Goal: Task Accomplishment & Management: Use online tool/utility

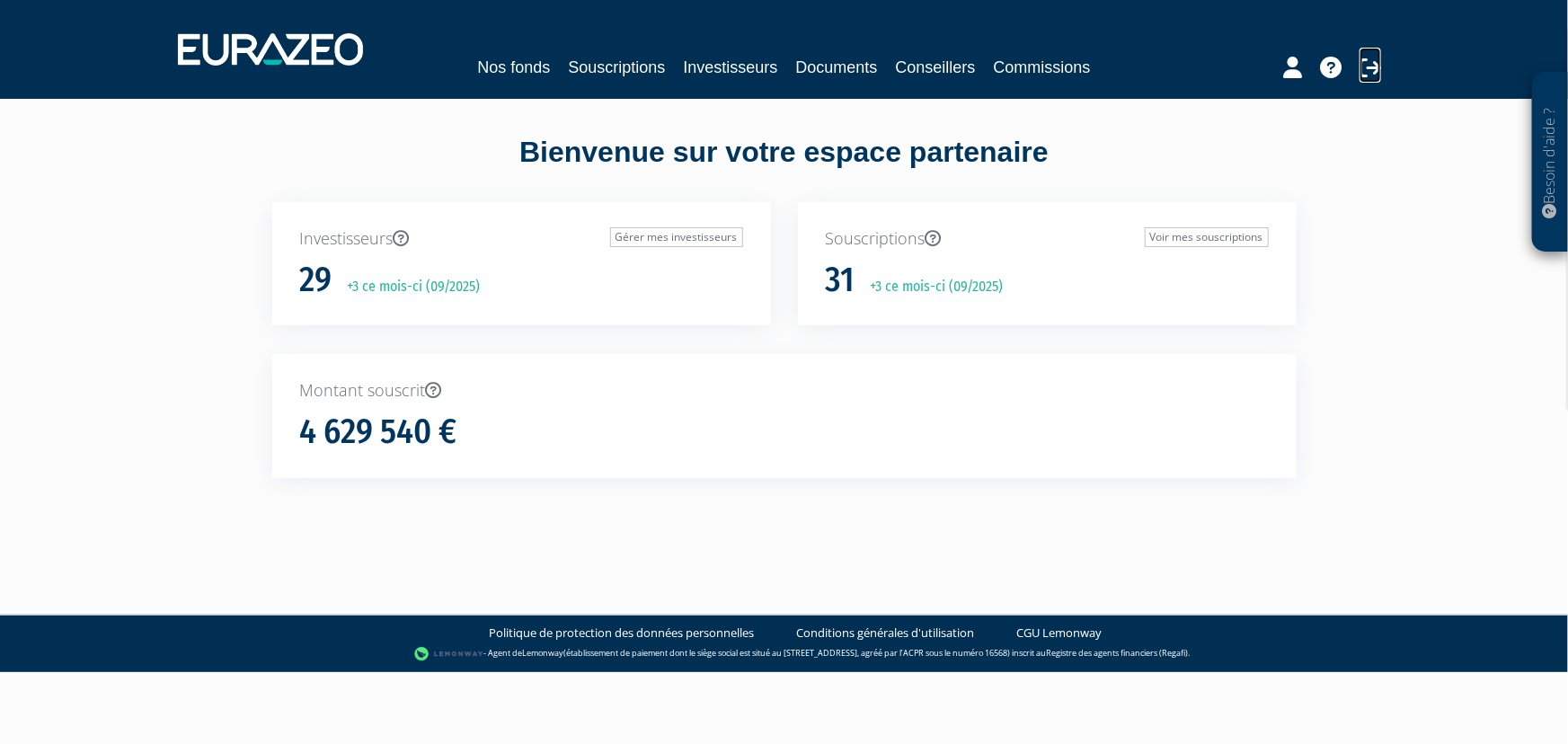
click at [1361, 70] on icon at bounding box center [1371, 68] width 22 height 22
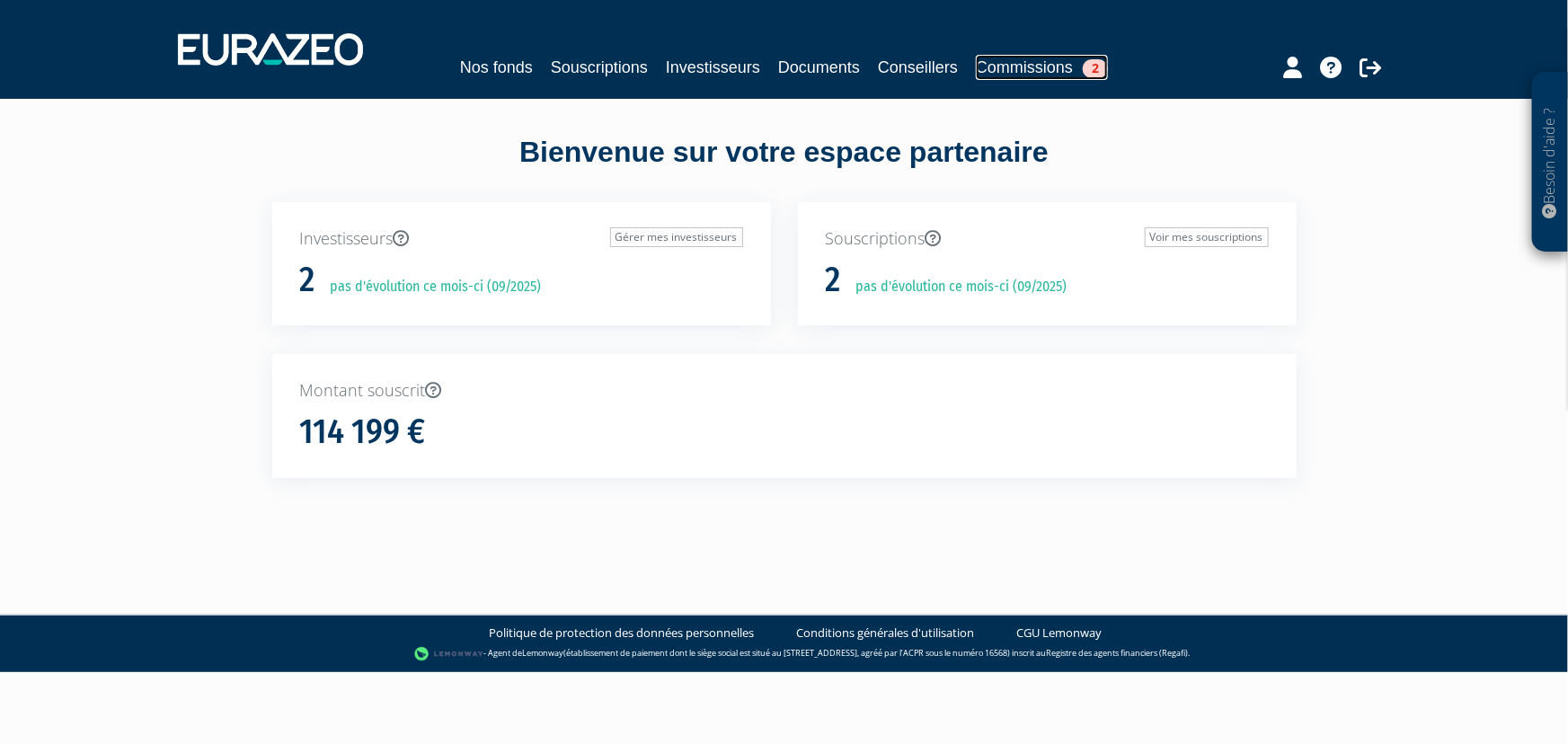
click at [1034, 71] on link "Commissions 2" at bounding box center [1042, 68] width 133 height 26
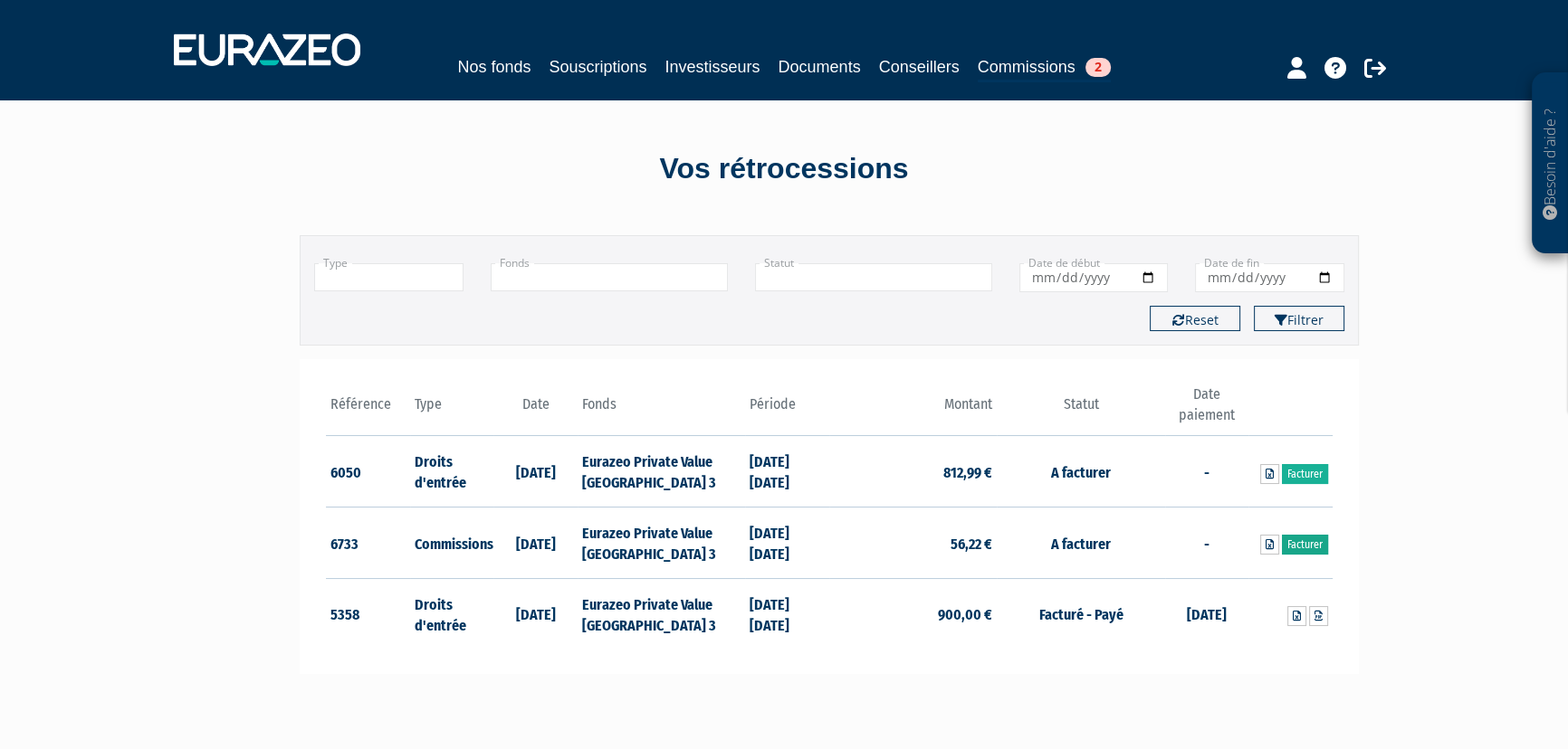
click at [1300, 544] on link "Facturer" at bounding box center [1305, 545] width 46 height 20
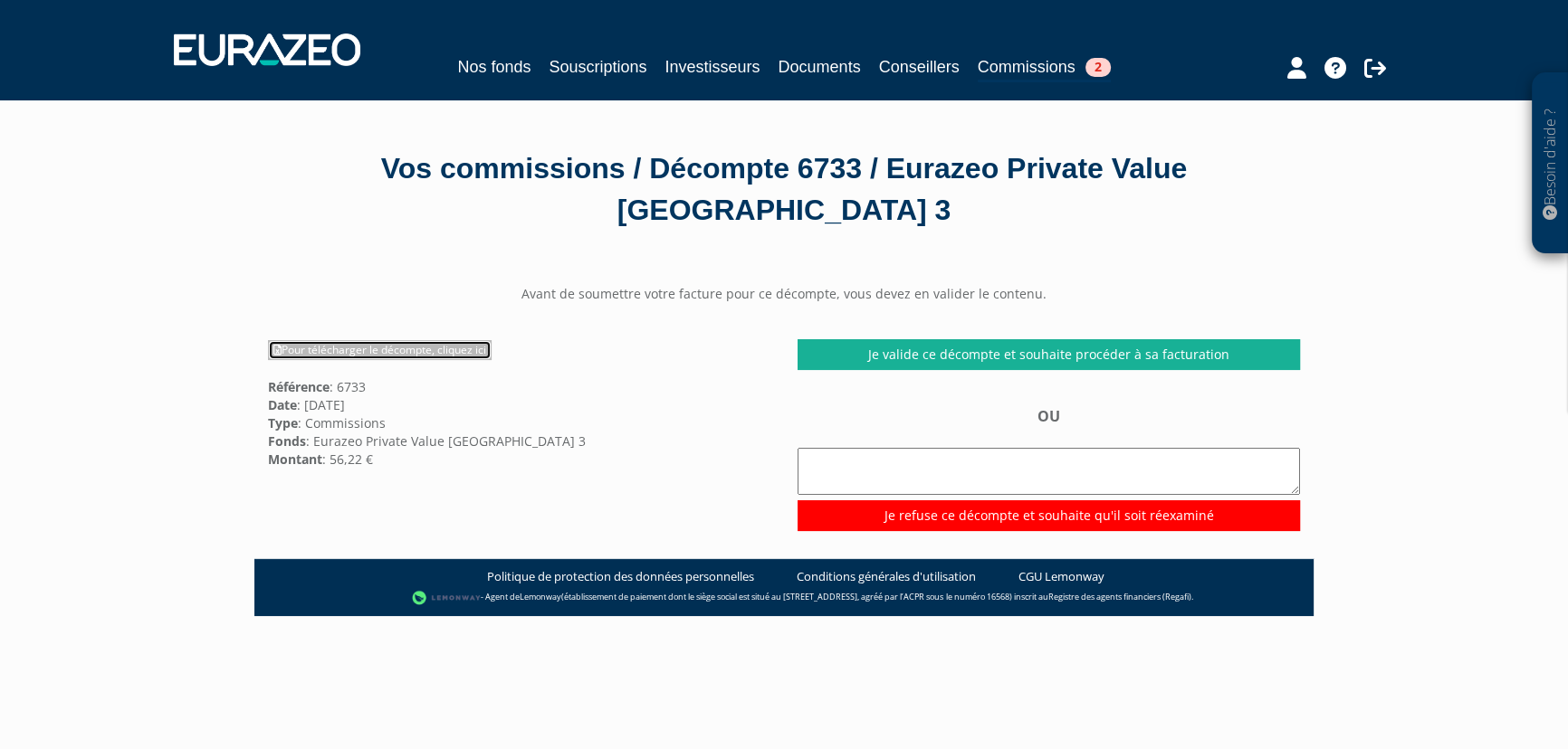
click at [361, 345] on link "Pour télécharger le décompte, cliquez ici" at bounding box center [379, 351] width 224 height 20
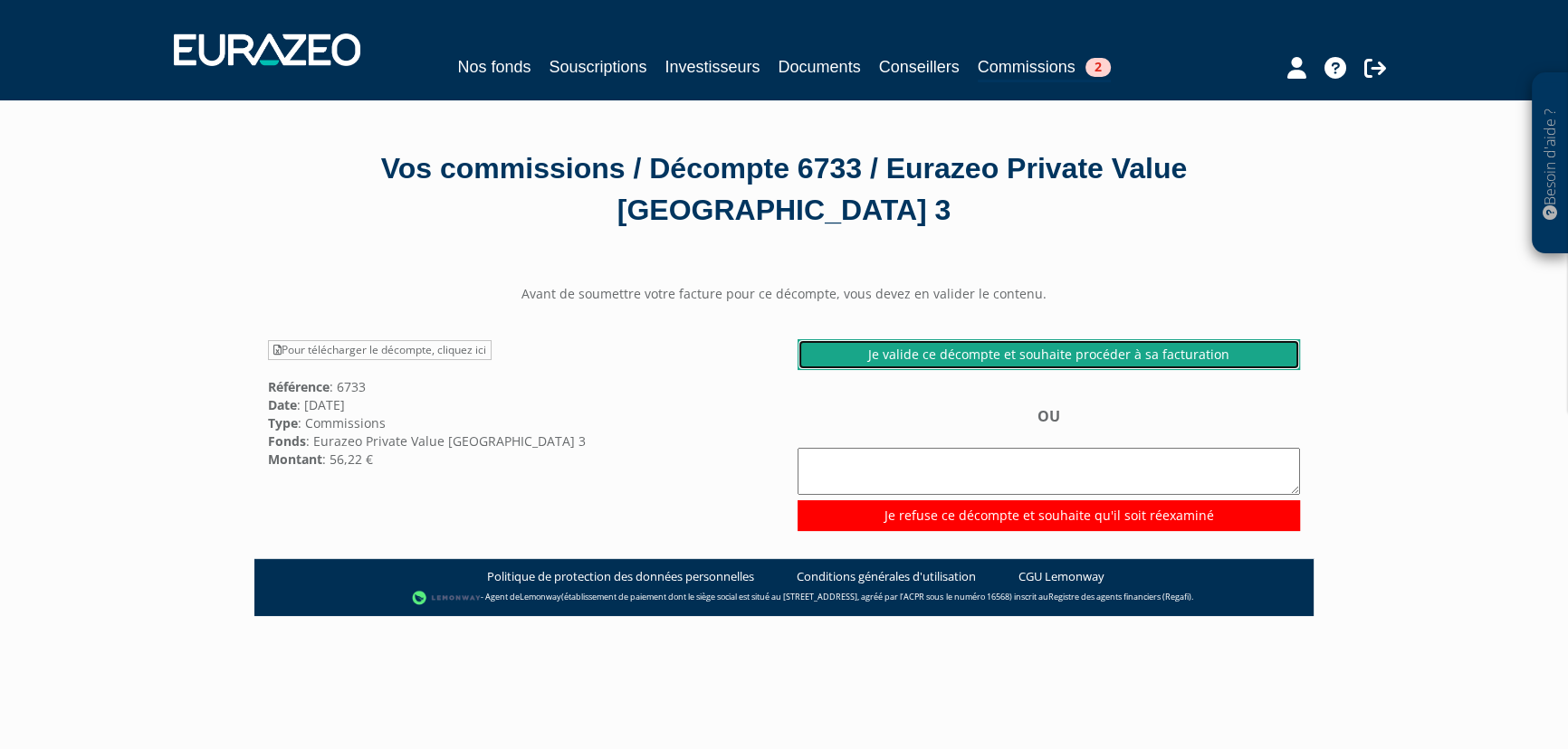
click at [1058, 356] on link "Je valide ce décompte et souhaite procéder à sa facturation" at bounding box center [1049, 354] width 503 height 30
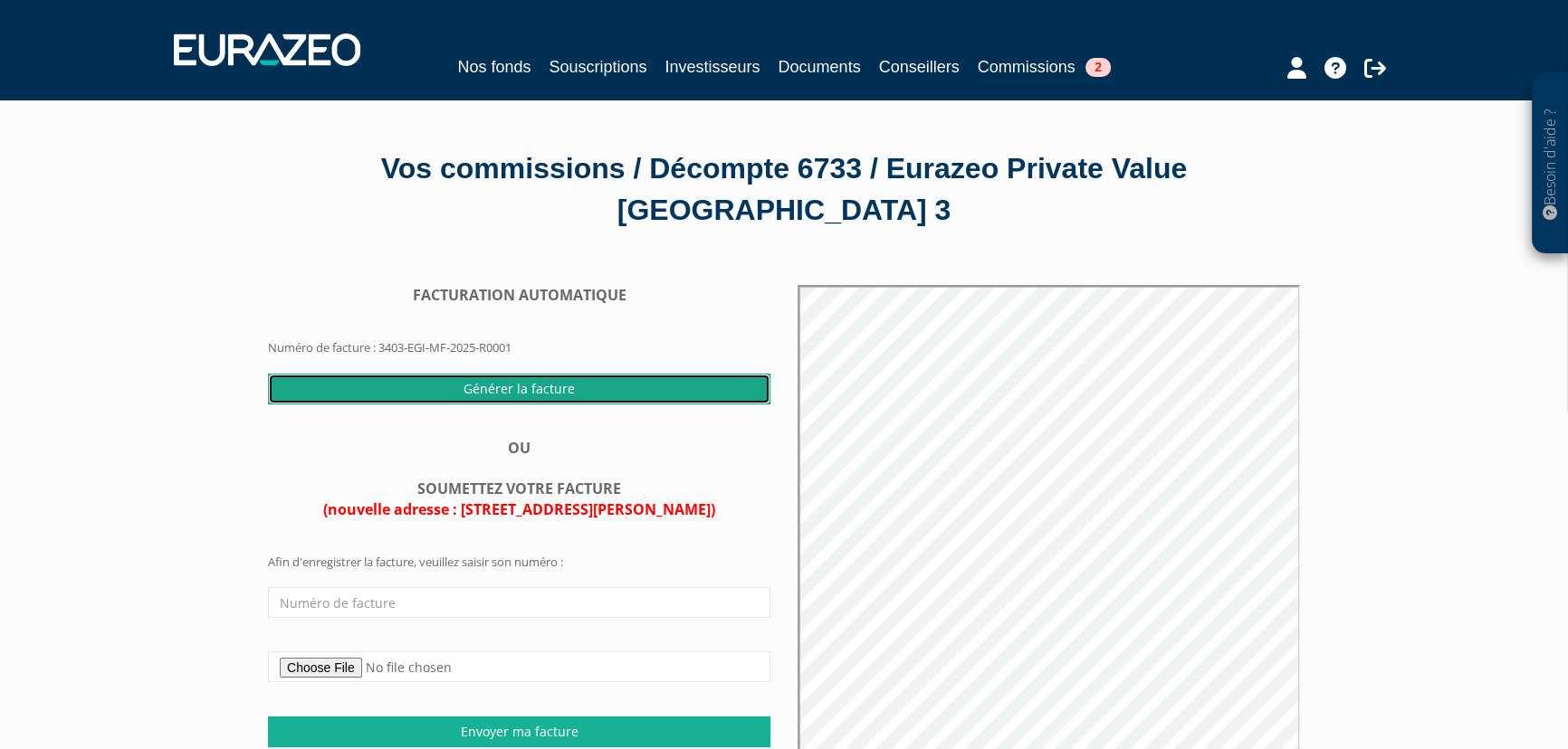
click at [516, 387] on input "Générer la facture" at bounding box center [519, 388] width 503 height 30
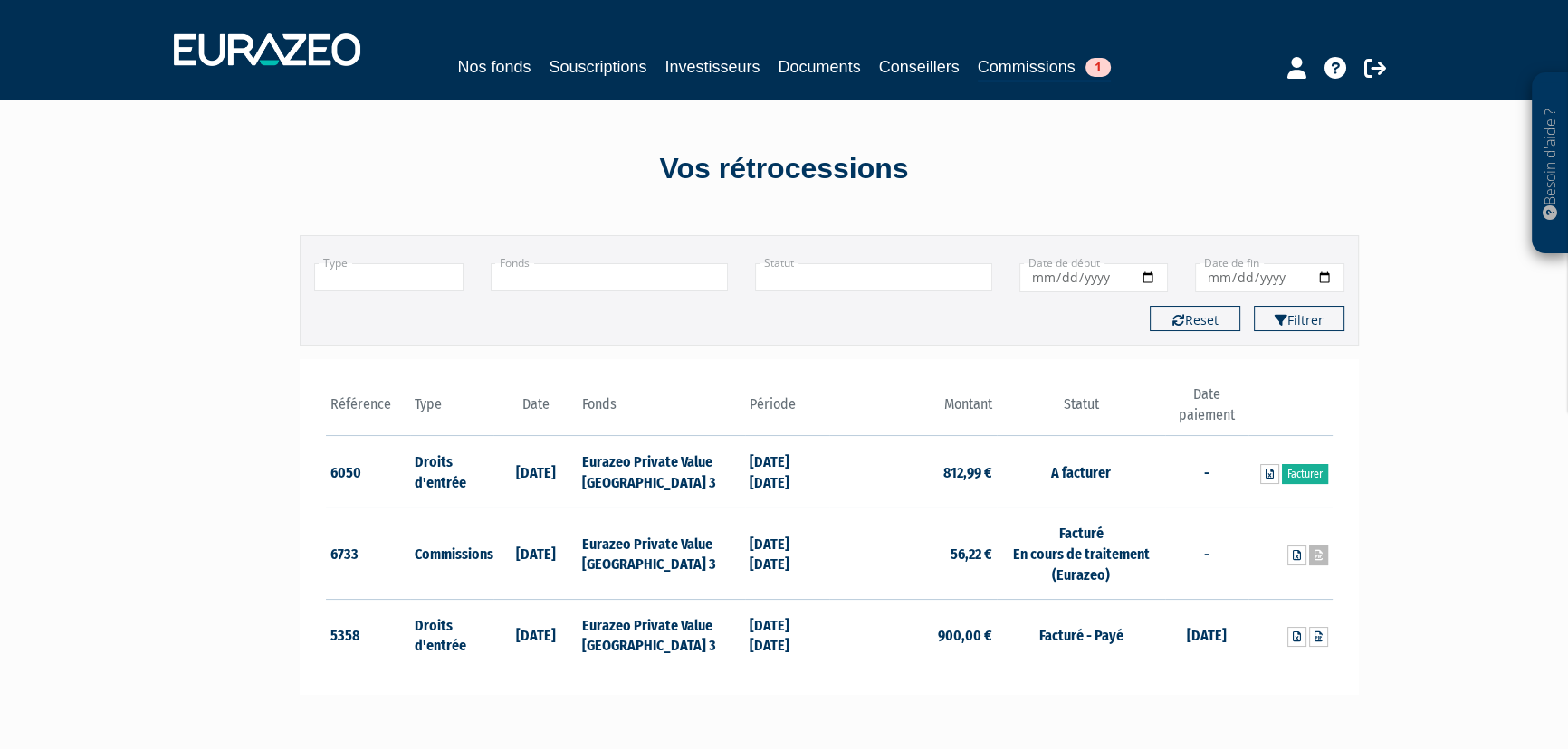
click at [1316, 560] on link at bounding box center [1318, 556] width 19 height 20
click at [1304, 474] on link "Facturer" at bounding box center [1305, 474] width 46 height 20
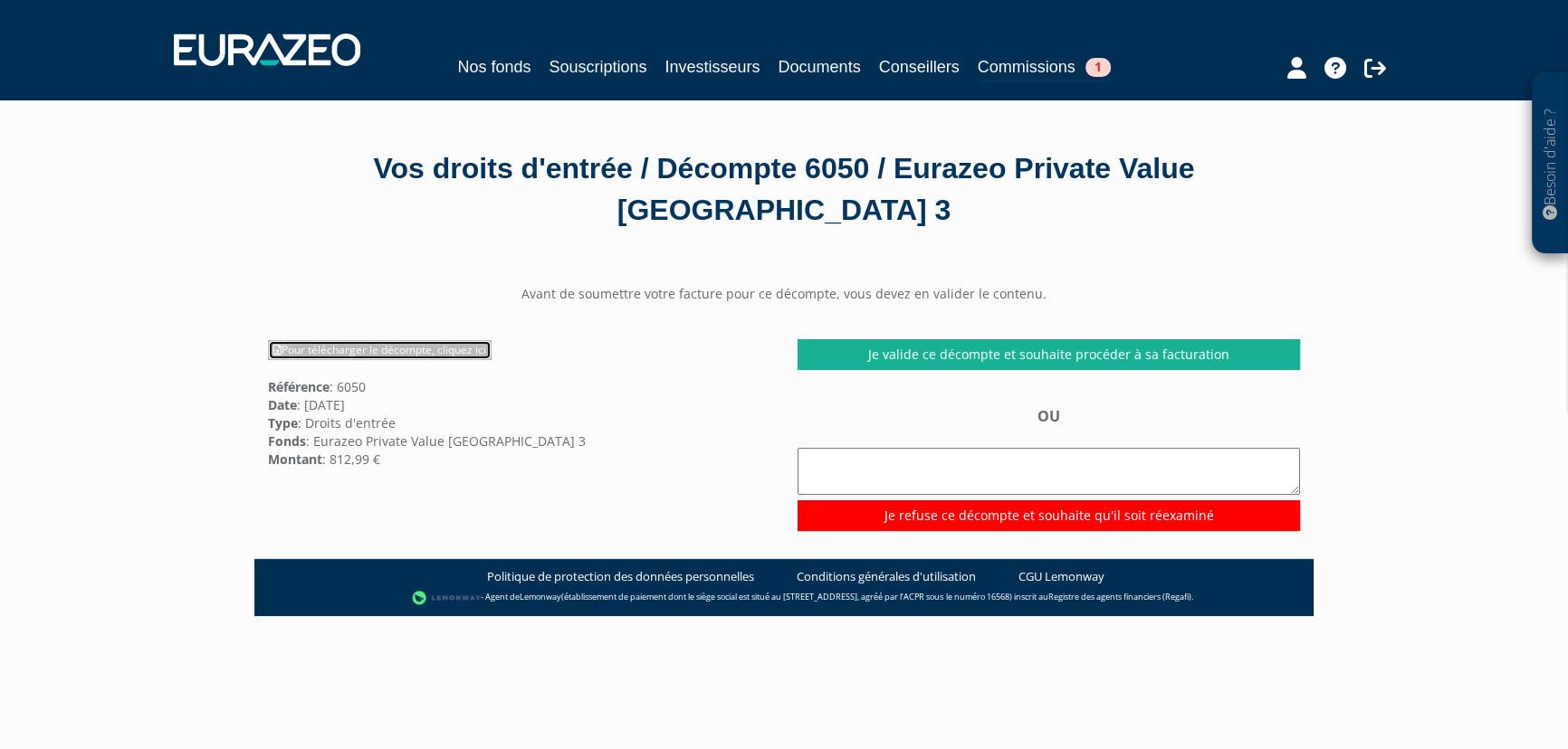
click at [438, 349] on link "Pour télécharger le décompte, cliquez ici" at bounding box center [379, 351] width 224 height 20
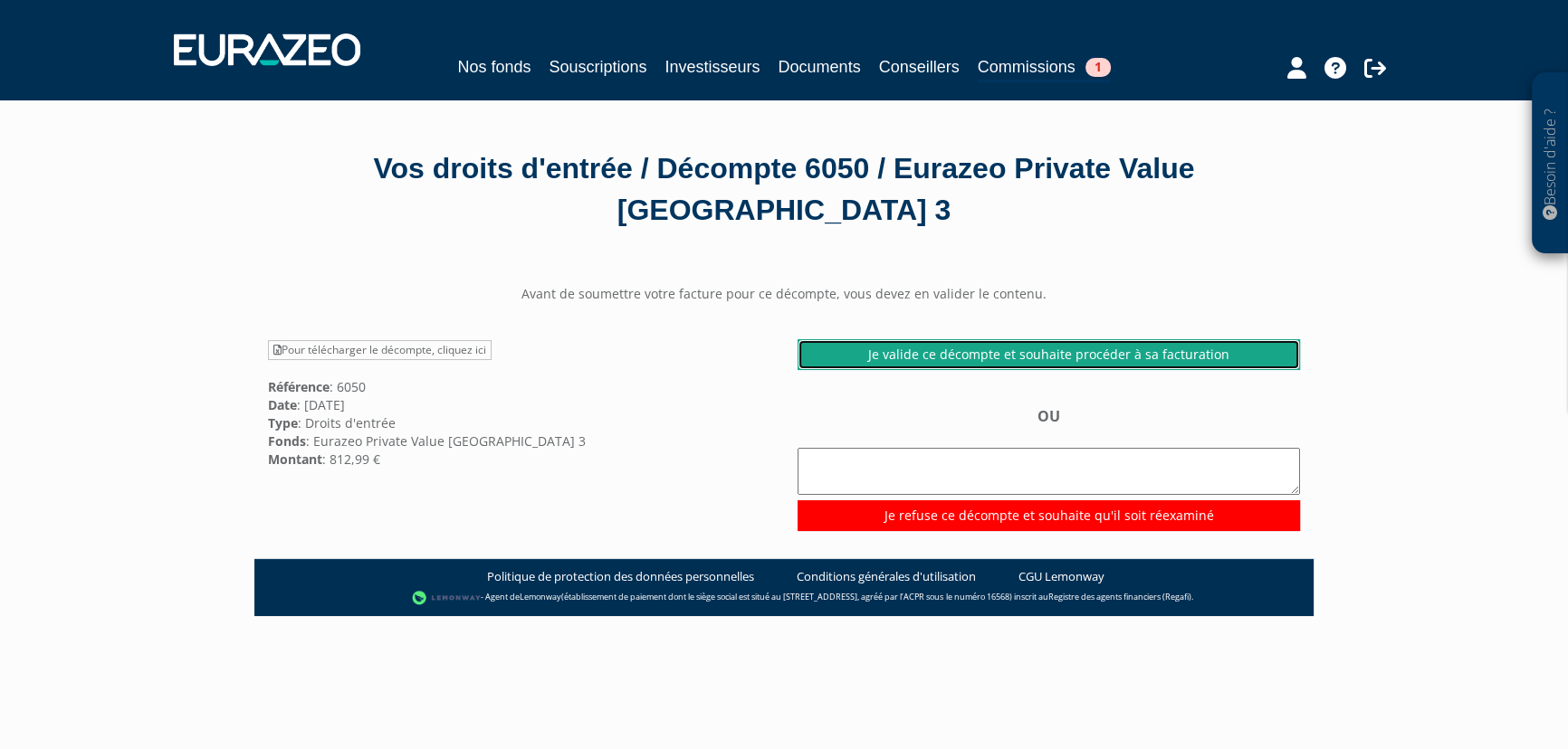
click at [1033, 352] on link "Je valide ce décompte et souhaite procéder à sa facturation" at bounding box center [1049, 354] width 503 height 30
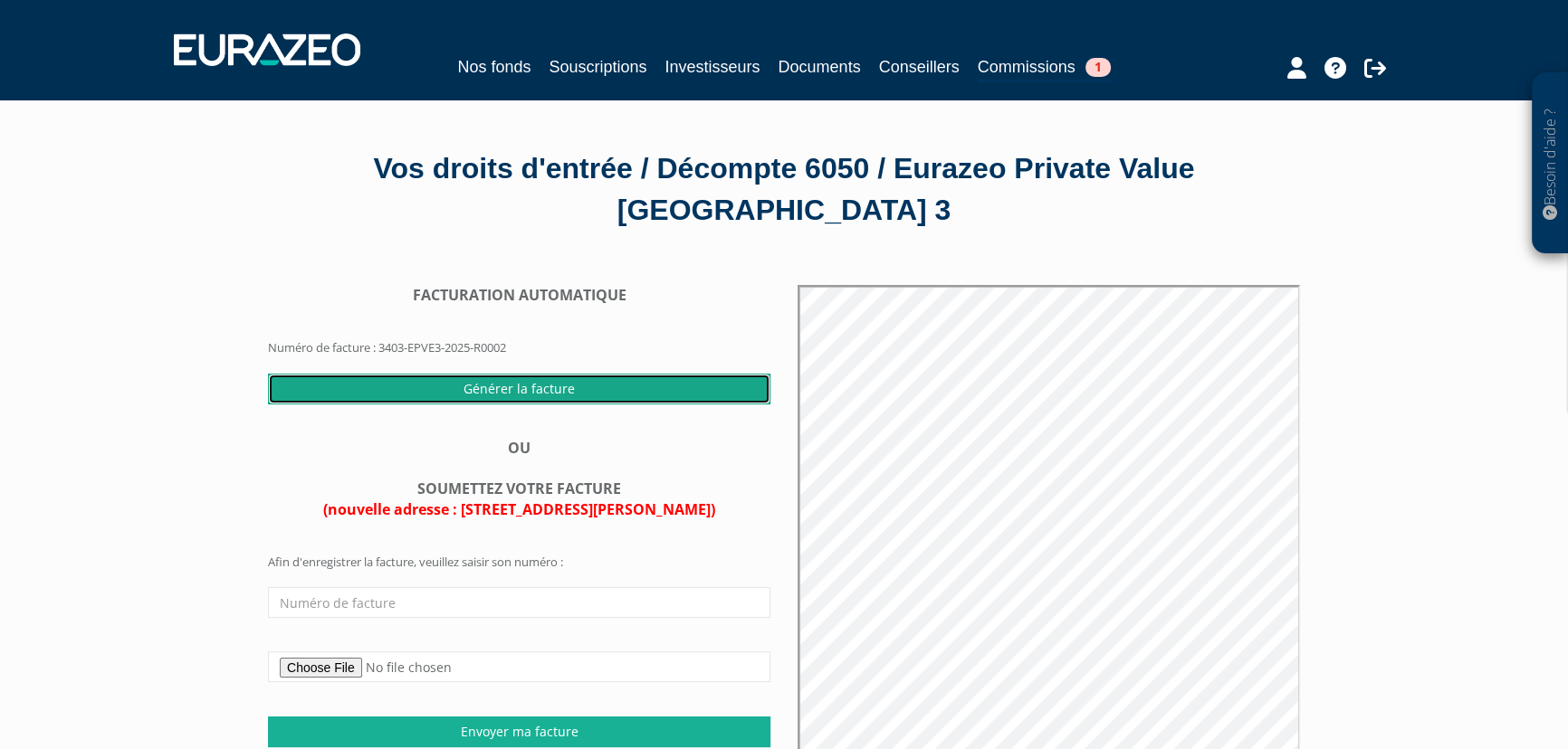
click at [498, 388] on input "Générer la facture" at bounding box center [519, 388] width 503 height 30
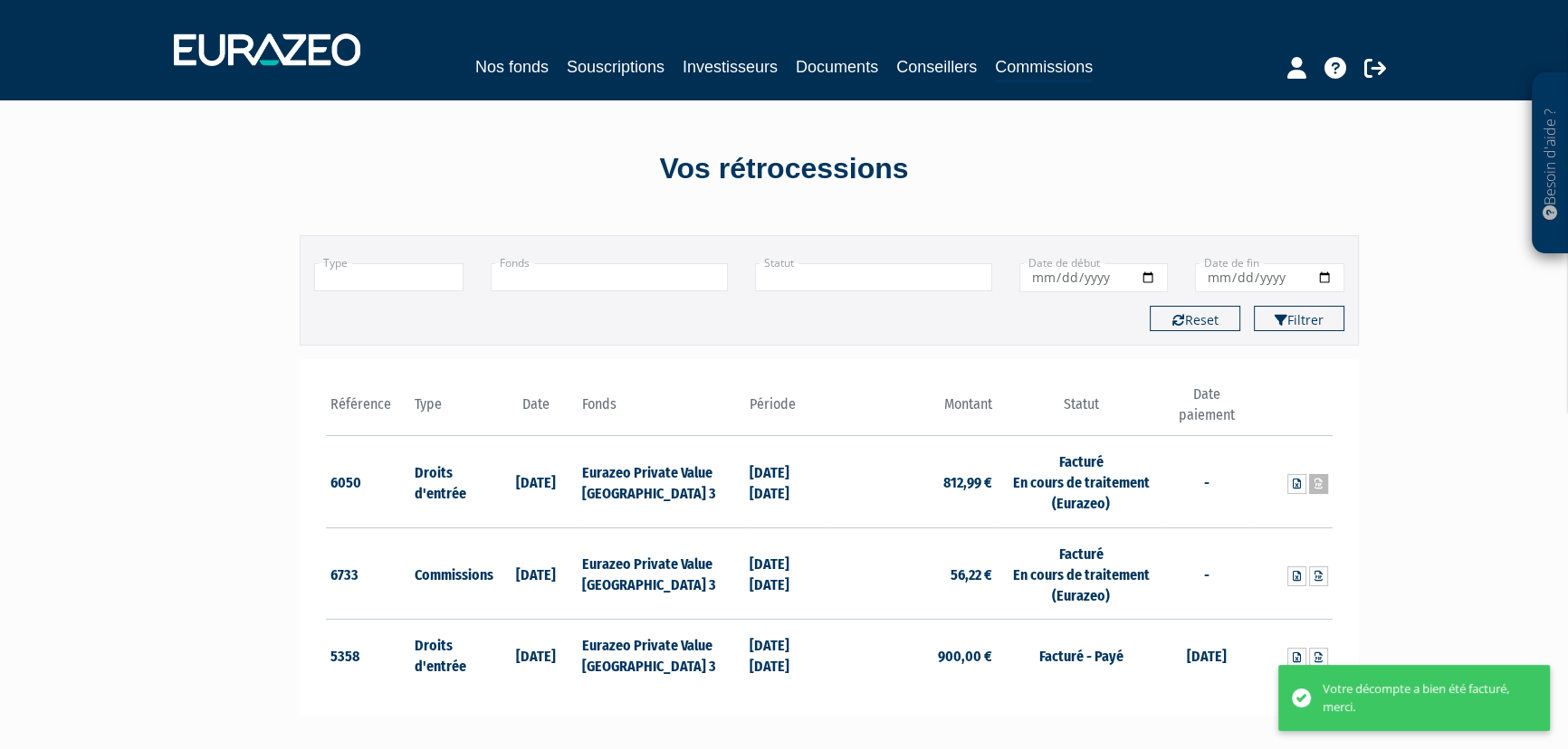
click at [1318, 483] on icon at bounding box center [1318, 484] width 8 height 11
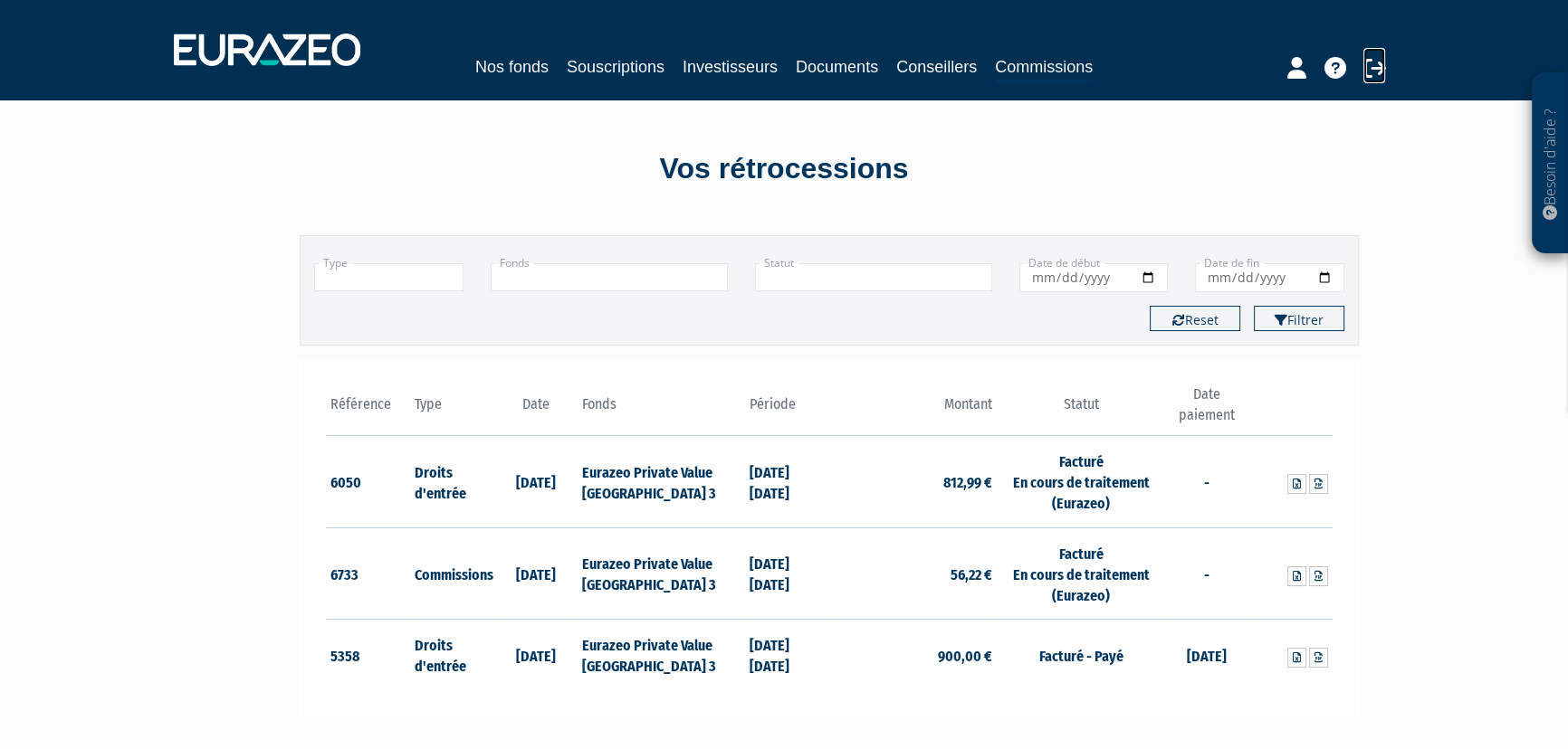
click at [1375, 75] on icon at bounding box center [1375, 68] width 22 height 22
